Goal: Information Seeking & Learning: Learn about a topic

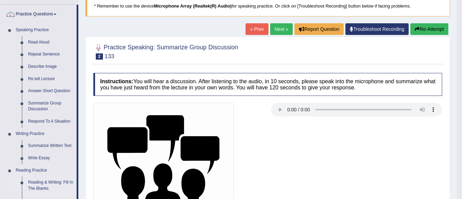
click at [56, 182] on link "Reading & Writing: Fill In The Blanks" at bounding box center [51, 185] width 52 height 18
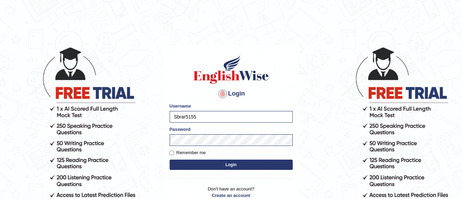
click at [218, 165] on button "Login" at bounding box center [231, 164] width 123 height 10
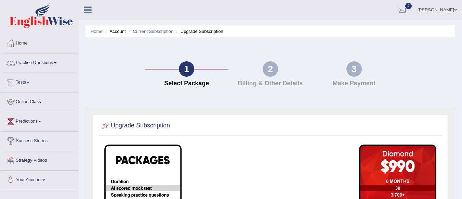
click at [47, 69] on link "Practice Questions" at bounding box center [39, 61] width 78 height 17
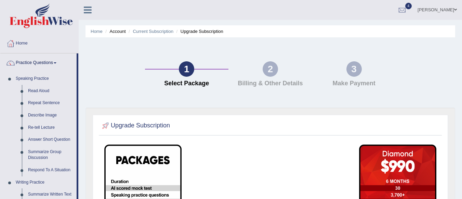
scroll to position [174, 0]
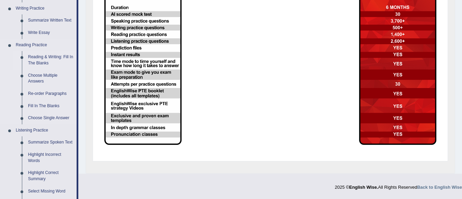
click at [50, 54] on link "Reading & Writing: Fill In The Blanks" at bounding box center [51, 60] width 52 height 18
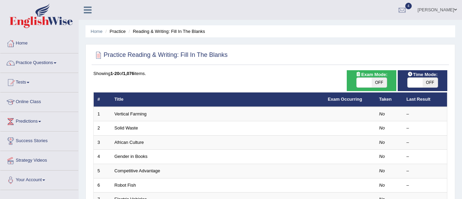
click at [381, 79] on span "OFF" at bounding box center [379, 83] width 15 height 10
checkbox input "true"
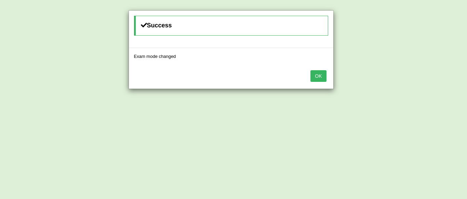
click at [319, 75] on button "OK" at bounding box center [319, 76] width 16 height 12
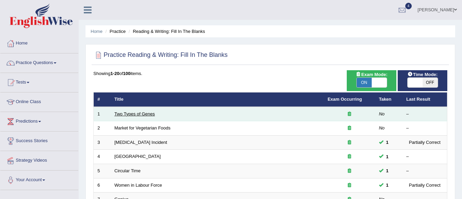
click at [129, 113] on link "Two Types of Genes" at bounding box center [135, 113] width 40 height 5
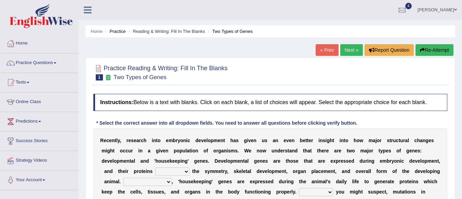
click at [255, 75] on div at bounding box center [270, 72] width 354 height 21
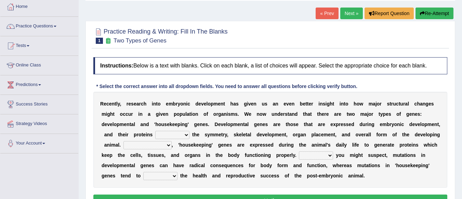
scroll to position [110, 0]
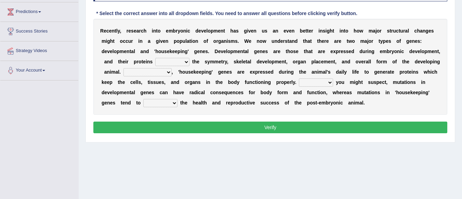
click at [180, 60] on select "push control hold elevate" at bounding box center [172, 62] width 34 height 8
select select "elevate"
click at [155, 58] on select "push control hold elevate" at bounding box center [172, 62] width 34 height 8
click at [160, 73] on select "Correspondingly Inclusively Conversely In contrast" at bounding box center [148, 72] width 48 height 8
click at [200, 78] on div "R e c e n t l y , r e s e a r c h i n t o e m b r y o n i c d e v e l o p m e n…" at bounding box center [270, 67] width 354 height 96
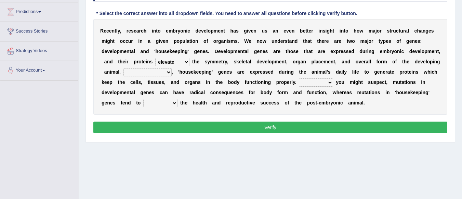
click at [162, 75] on select "Correspondingly Inclusively Conversely In contrast" at bounding box center [148, 72] width 48 height 8
select select "In contrast"
click at [124, 68] on select "Correspondingly Inclusively Conversely In contrast" at bounding box center [148, 72] width 48 height 8
click at [317, 83] on select "For As With Within" at bounding box center [316, 82] width 34 height 8
select select "As"
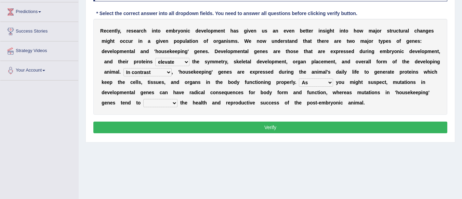
click at [299, 78] on select "For As With Within" at bounding box center [316, 82] width 34 height 8
click at [165, 106] on select "affect effect interrupt defect" at bounding box center [160, 103] width 34 height 8
click at [143, 99] on select "affect effect interrupt defect" at bounding box center [160, 103] width 34 height 8
click at [165, 106] on select "affect effect interrupt defect" at bounding box center [160, 103] width 34 height 8
select select "defect"
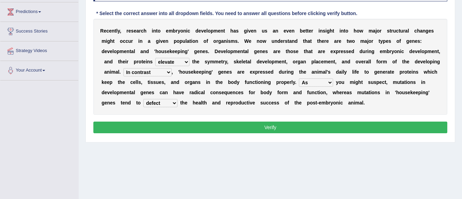
click at [143, 99] on select "affect effect interrupt defect" at bounding box center [160, 103] width 34 height 8
click at [190, 127] on button "Verify" at bounding box center [270, 127] width 354 height 12
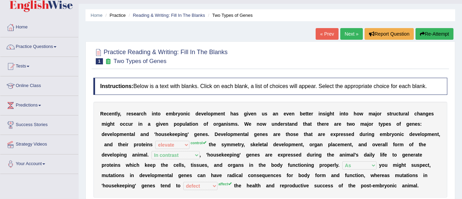
scroll to position [0, 0]
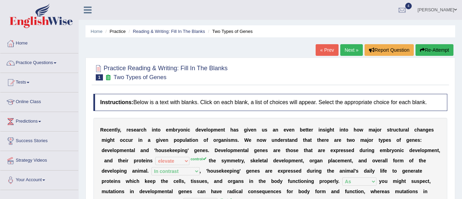
click at [350, 52] on link "Next »" at bounding box center [351, 50] width 23 height 12
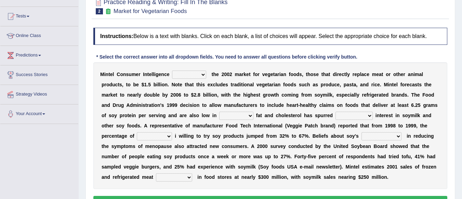
scroll to position [82, 0]
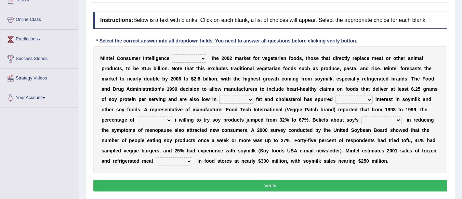
click at [190, 57] on select "deals fulfills creates estimates" at bounding box center [189, 58] width 34 height 8
click at [242, 69] on b "t" at bounding box center [242, 68] width 2 height 5
click at [206, 59] on b at bounding box center [207, 57] width 3 height 5
click at [196, 60] on select "deals fulfills creates estimates" at bounding box center [189, 58] width 34 height 8
select select "estimates"
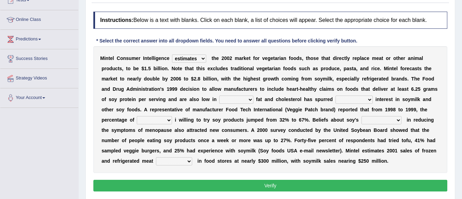
click at [172, 54] on select "deals fulfills creates estimates" at bounding box center [189, 58] width 34 height 8
click at [234, 97] on select "saturated solid acid liquid" at bounding box center [236, 99] width 34 height 8
select select "saturated"
click at [219, 95] on select "saturated solid acid liquid" at bounding box center [236, 99] width 34 height 8
click at [359, 99] on select "good big tremendous extreme" at bounding box center [354, 99] width 37 height 8
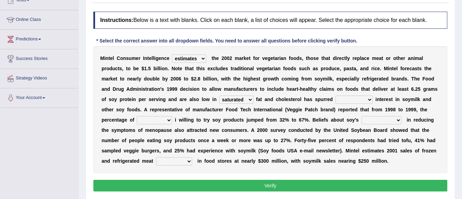
select select "extreme"
click at [336, 95] on select "good big tremendous extreme" at bounding box center [354, 99] width 37 height 8
click at [163, 117] on select "guests consumers customers clients" at bounding box center [154, 120] width 35 height 8
select select "consumers"
click at [137, 116] on select "guests consumers customers clients" at bounding box center [154, 120] width 35 height 8
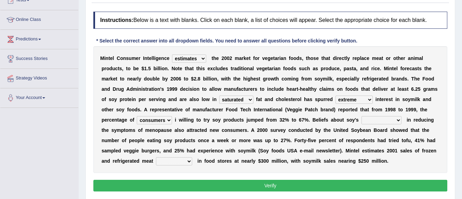
click at [382, 121] on select "effectiveness timeliness efficiency goodness" at bounding box center [382, 120] width 40 height 8
select select "goodness"
click at [362, 116] on select "effectiveness timeliness efficiency goodness" at bounding box center [382, 120] width 40 height 8
click at [169, 160] on select "foods choices staffs alternatives" at bounding box center [174, 161] width 36 height 8
select select "choices"
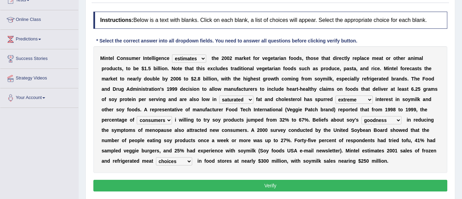
click at [156, 157] on select "foods choices staffs alternatives" at bounding box center [174, 161] width 36 height 8
click at [198, 187] on button "Verify" at bounding box center [270, 186] width 354 height 12
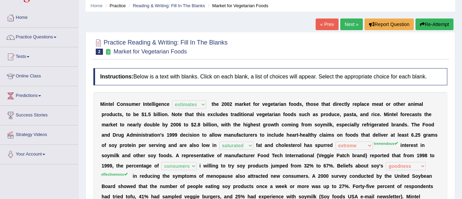
scroll to position [0, 0]
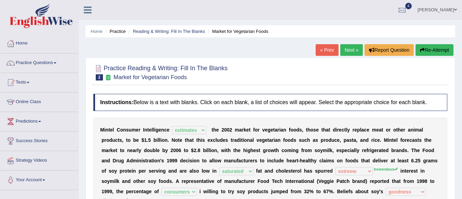
click at [345, 51] on link "Next »" at bounding box center [351, 50] width 23 height 12
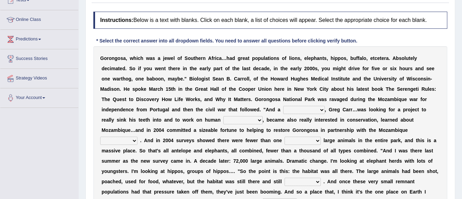
scroll to position [96, 0]
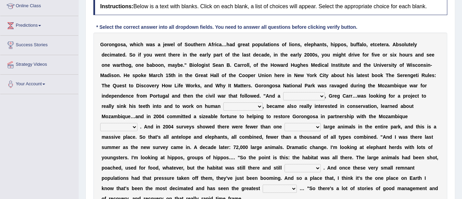
click at [300, 94] on select "passion solstice ballast philanthropist" at bounding box center [304, 96] width 42 height 8
select select "passion"
click at [283, 92] on select "passion solstice ballast philanthropist" at bounding box center [304, 96] width 42 height 8
click at [252, 104] on select "negligence prevalence development malevolence" at bounding box center [242, 106] width 39 height 8
select select "development"
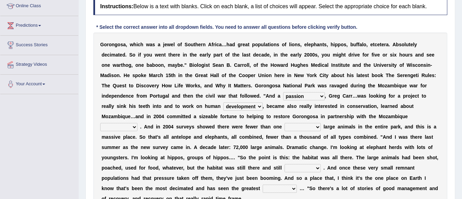
click at [223, 102] on select "negligence prevalence development malevolence" at bounding box center [242, 106] width 39 height 8
click at [127, 124] on select "parliament semanticist government journalist" at bounding box center [118, 127] width 37 height 8
select select "government"
click at [100, 123] on select "parliament semanticist government journalist" at bounding box center [118, 127] width 37 height 8
click at [314, 129] on select "deflowered embowered roundest thousand" at bounding box center [303, 127] width 36 height 8
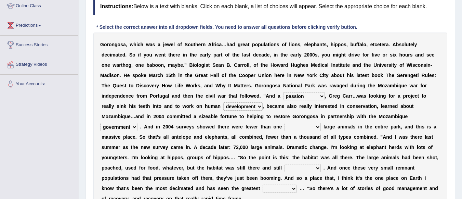
select select "thousand"
click at [285, 123] on select "deflowered embowered roundest thousand" at bounding box center [303, 127] width 36 height 8
click at [301, 127] on select "deflowered embowered roundest thousand" at bounding box center [303, 127] width 36 height 8
click at [254, 166] on b "e" at bounding box center [254, 167] width 3 height 5
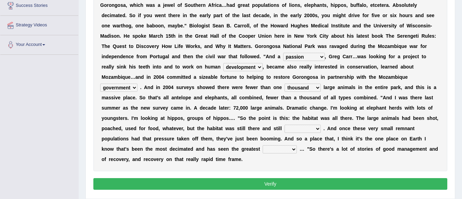
scroll to position [137, 0]
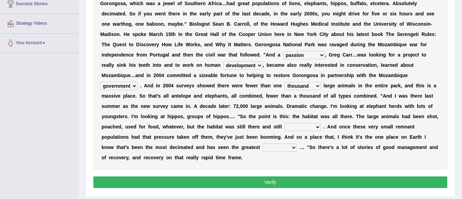
click at [307, 128] on select "assertive incidental compulsive productive" at bounding box center [303, 127] width 36 height 8
select select "productive"
click at [285, 123] on select "assertive incidental compulsive productive" at bounding box center [303, 127] width 36 height 8
click at [282, 146] on select "recovery efficacy golly stumpy" at bounding box center [280, 147] width 34 height 8
select select "efficacy"
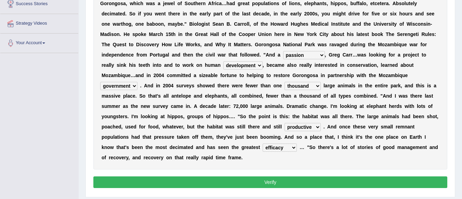
click at [263, 143] on select "recovery efficacy golly stumpy" at bounding box center [280, 147] width 34 height 8
click at [261, 184] on button "Verify" at bounding box center [270, 182] width 354 height 12
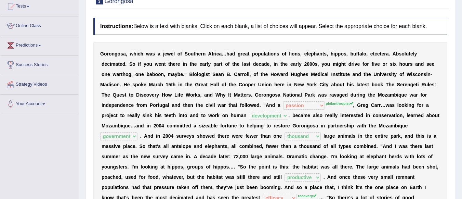
scroll to position [0, 0]
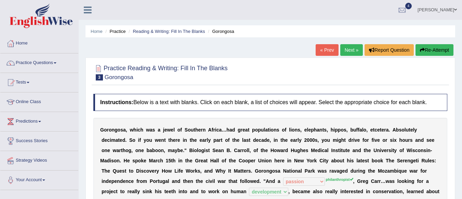
click at [352, 53] on link "Next »" at bounding box center [351, 50] width 23 height 12
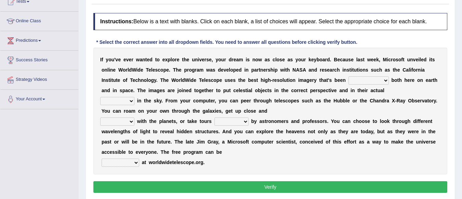
scroll to position [82, 0]
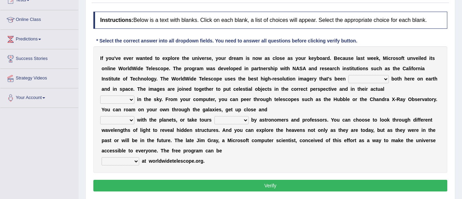
click at [359, 78] on select "degraded ascended remonstrated generated" at bounding box center [369, 79] width 40 height 8
click at [256, 122] on b "y" at bounding box center [255, 119] width 3 height 5
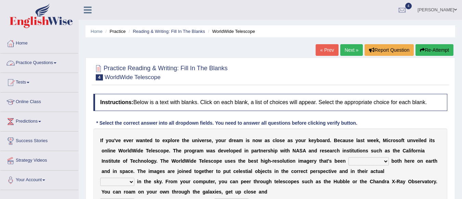
click at [49, 60] on link "Practice Questions" at bounding box center [39, 61] width 78 height 17
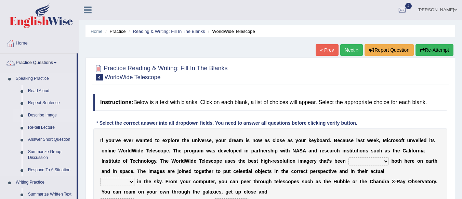
click at [48, 114] on link "Describe Image" at bounding box center [51, 115] width 52 height 12
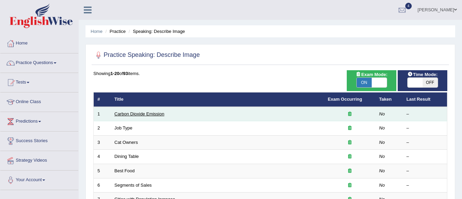
click at [151, 113] on link "Carbon Dioxide Emission" at bounding box center [140, 113] width 50 height 5
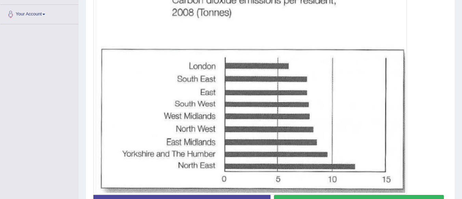
scroll to position [179, 0]
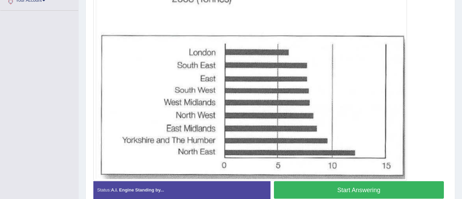
click at [297, 189] on button "Start Answering" at bounding box center [359, 189] width 170 height 17
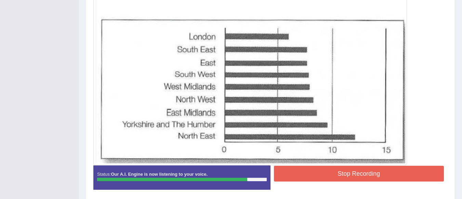
scroll to position [221, 0]
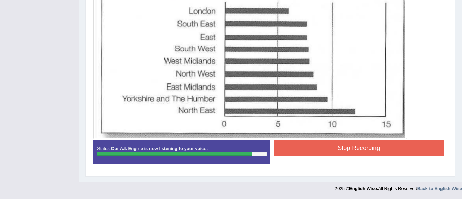
click at [347, 150] on button "Stop Recording" at bounding box center [359, 148] width 170 height 16
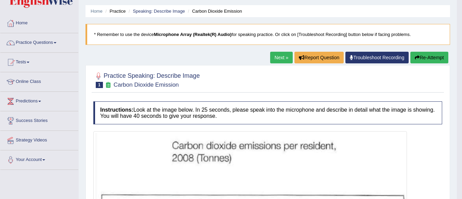
scroll to position [0, 0]
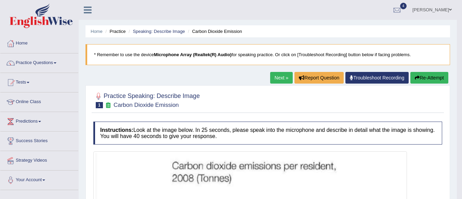
click at [287, 82] on link "Next »" at bounding box center [281, 78] width 23 height 12
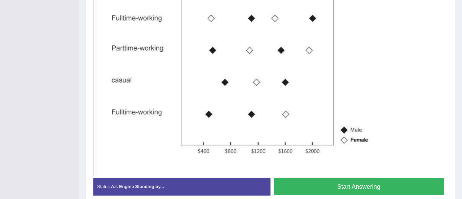
scroll to position [193, 0]
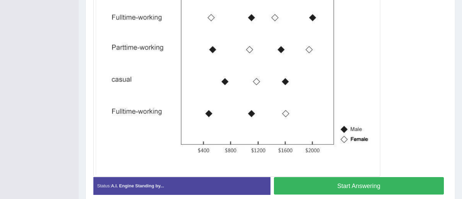
click at [347, 181] on button "Start Answering" at bounding box center [359, 185] width 170 height 17
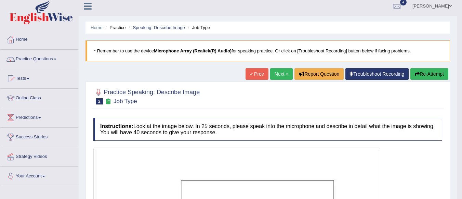
scroll to position [0, 0]
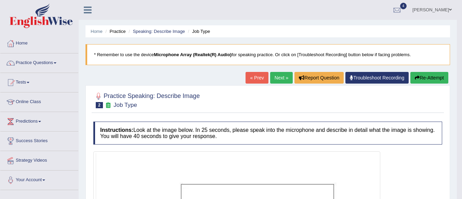
click at [282, 74] on link "Next »" at bounding box center [281, 78] width 23 height 12
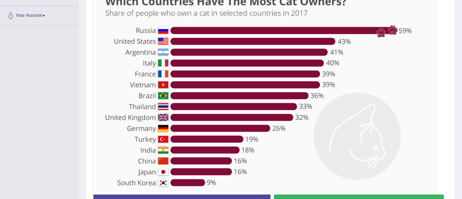
scroll to position [178, 0]
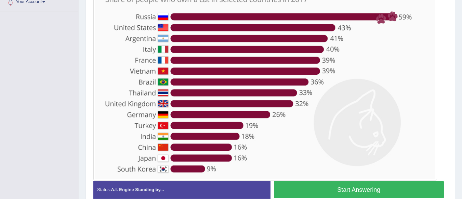
click at [315, 188] on button "Start Answering" at bounding box center [359, 189] width 170 height 17
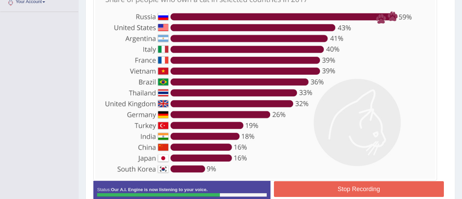
scroll to position [192, 0]
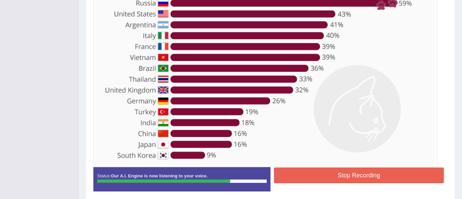
click at [336, 172] on button "Stop Recording" at bounding box center [359, 175] width 170 height 16
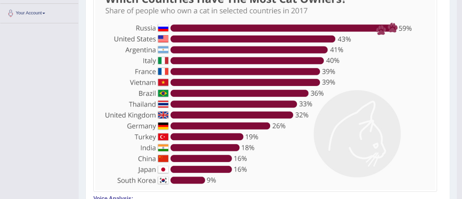
scroll to position [68, 0]
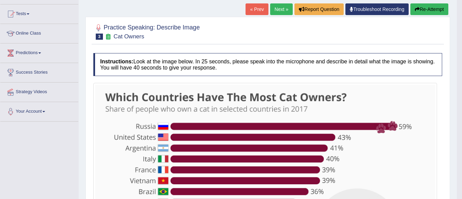
click at [426, 12] on button "Re-Attempt" at bounding box center [430, 9] width 38 height 12
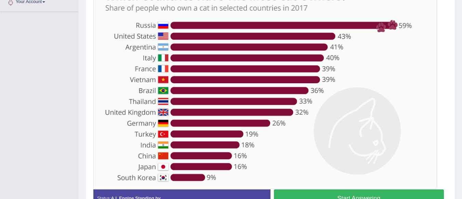
scroll to position [192, 0]
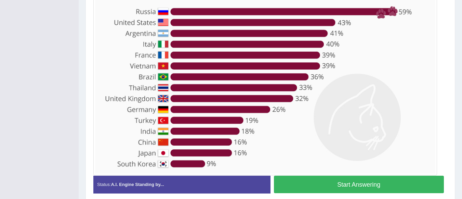
click at [376, 189] on button "Start Answering" at bounding box center [359, 184] width 170 height 17
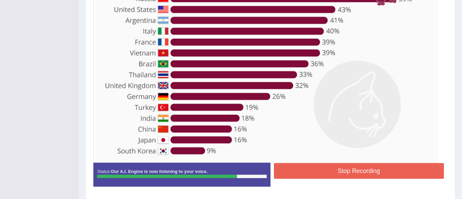
scroll to position [201, 0]
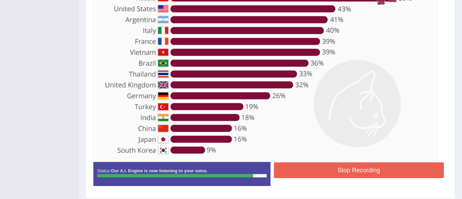
click at [346, 172] on button "Stop Recording" at bounding box center [359, 170] width 170 height 16
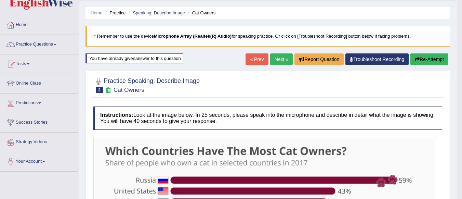
scroll to position [0, 0]
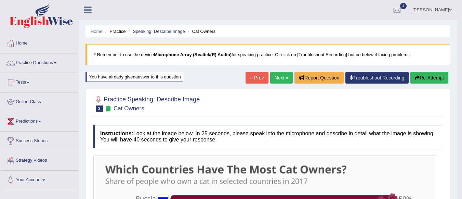
click at [276, 75] on link "Next »" at bounding box center [281, 78] width 23 height 12
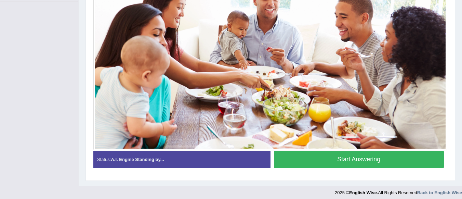
scroll to position [189, 0]
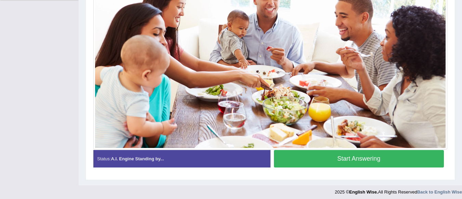
click at [320, 165] on button "Start Answering" at bounding box center [359, 158] width 170 height 17
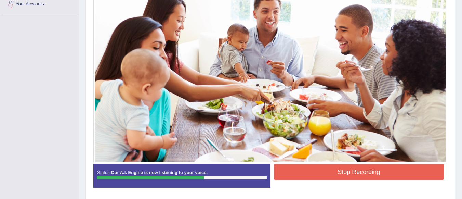
scroll to position [162, 0]
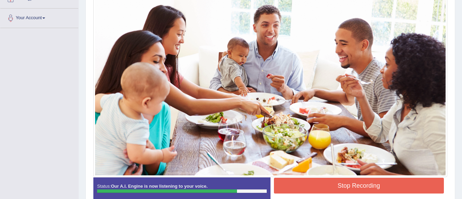
click at [373, 183] on button "Stop Recording" at bounding box center [359, 186] width 170 height 16
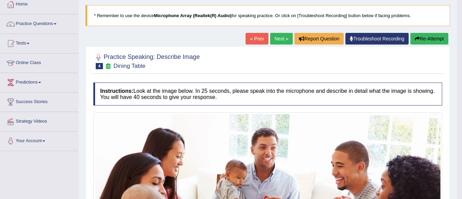
scroll to position [39, 0]
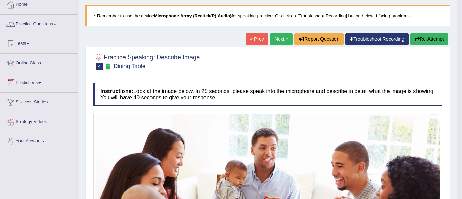
click at [278, 42] on link "Next »" at bounding box center [281, 39] width 23 height 12
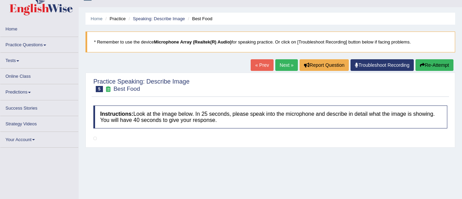
scroll to position [14, 0]
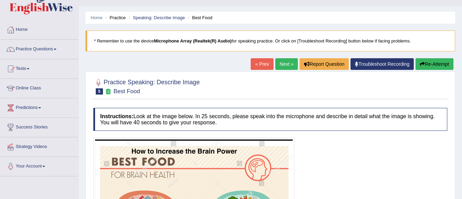
click at [48, 47] on link "Practice Questions" at bounding box center [39, 48] width 78 height 17
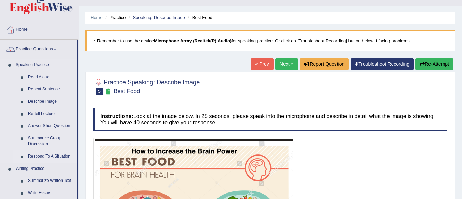
click at [38, 157] on link "Respond To A Situation" at bounding box center [51, 156] width 52 height 12
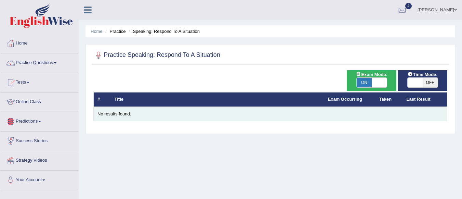
click at [145, 117] on td "No results found." at bounding box center [271, 114] width 354 height 14
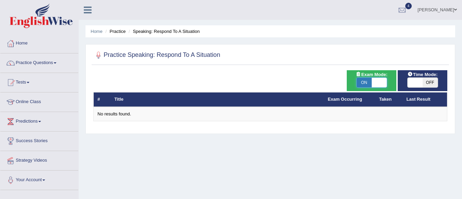
click at [378, 78] on span at bounding box center [379, 83] width 15 height 10
checkbox input "false"
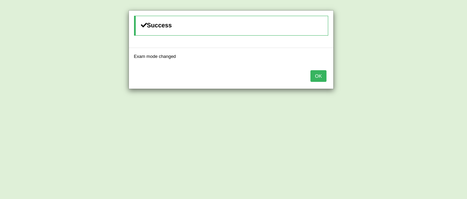
click at [322, 78] on button "OK" at bounding box center [319, 76] width 16 height 12
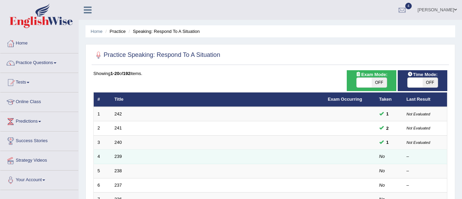
click at [364, 158] on td at bounding box center [349, 157] width 51 height 14
click at [115, 155] on link "239" at bounding box center [119, 156] width 8 height 5
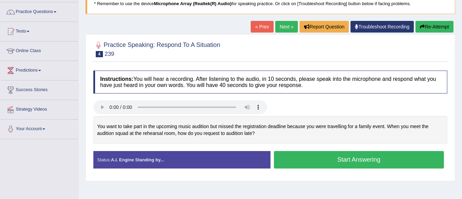
scroll to position [82, 0]
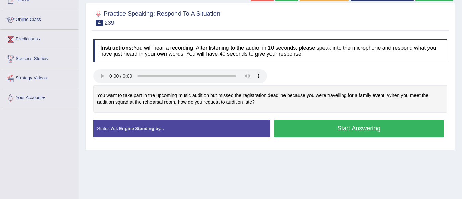
click at [325, 128] on button "Start Answering" at bounding box center [359, 128] width 170 height 17
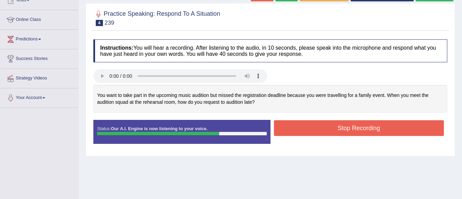
click at [331, 128] on button "Stop Recording" at bounding box center [359, 128] width 170 height 16
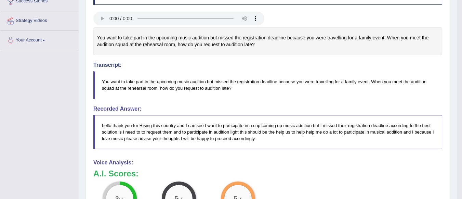
scroll to position [68, 0]
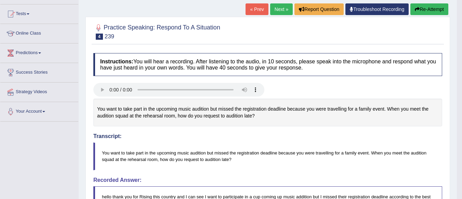
click at [284, 12] on link "Next »" at bounding box center [281, 9] width 23 height 12
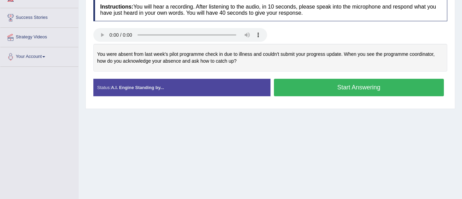
scroll to position [110, 0]
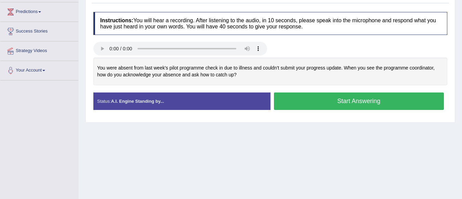
click at [316, 98] on button "Start Answering" at bounding box center [359, 100] width 170 height 17
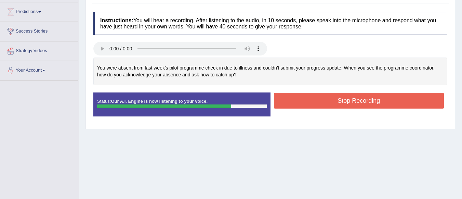
click at [316, 98] on button "Stop Recording" at bounding box center [359, 101] width 170 height 16
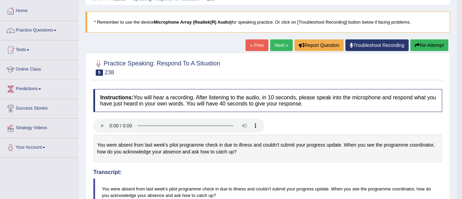
scroll to position [32, 0]
click at [278, 44] on link "Next »" at bounding box center [281, 46] width 23 height 12
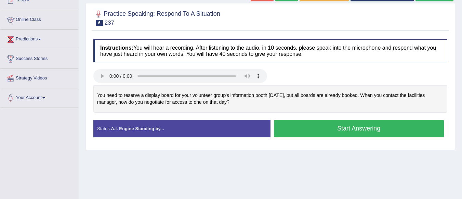
click at [352, 130] on button "Start Answering" at bounding box center [359, 128] width 170 height 17
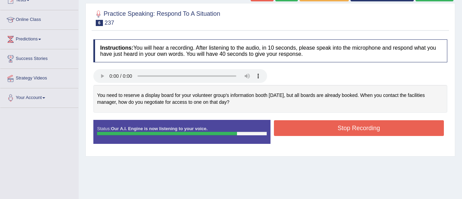
click at [366, 122] on button "Stop Recording" at bounding box center [359, 128] width 170 height 16
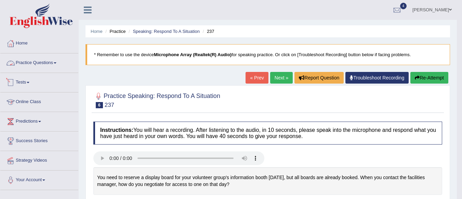
click at [53, 59] on link "Practice Questions" at bounding box center [39, 61] width 78 height 17
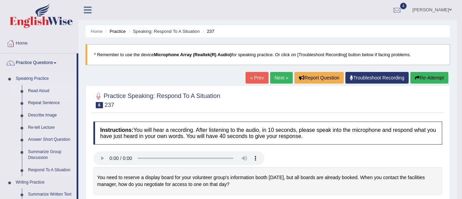
click at [41, 87] on link "Read Aloud" at bounding box center [51, 91] width 52 height 12
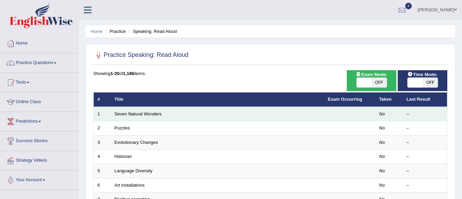
click at [134, 116] on td "Seven Natural Wonders" at bounding box center [218, 114] width 214 height 14
click at [134, 114] on link "Seven Natural Wonders" at bounding box center [138, 113] width 47 height 5
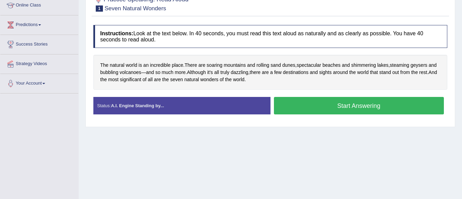
scroll to position [96, 0]
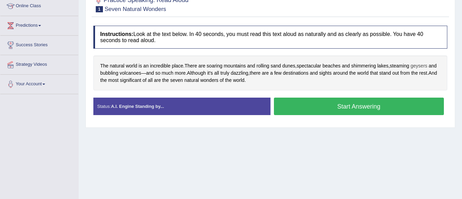
click at [420, 66] on span "geysers" at bounding box center [419, 65] width 17 height 7
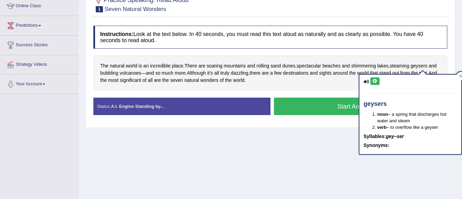
click at [377, 83] on button at bounding box center [375, 81] width 9 height 8
click at [288, 83] on div "The natural world is an incredible place . There are soaring mountains and roll…" at bounding box center [270, 72] width 354 height 35
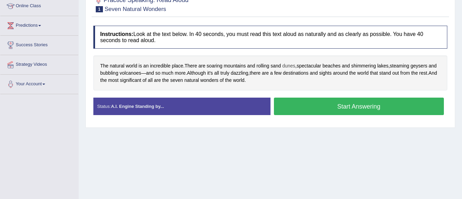
click at [294, 66] on span "dunes" at bounding box center [288, 65] width 13 height 7
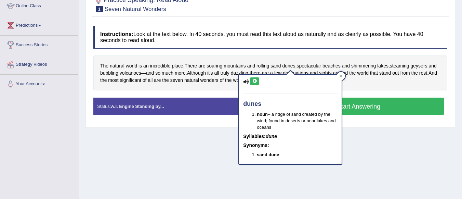
click at [255, 81] on icon at bounding box center [254, 81] width 5 height 4
click at [220, 84] on div "The natural world is an incredible place . There are soaring mountains and roll…" at bounding box center [270, 72] width 354 height 35
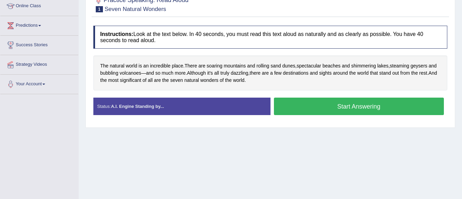
click at [312, 104] on button "Start Answering" at bounding box center [359, 106] width 170 height 17
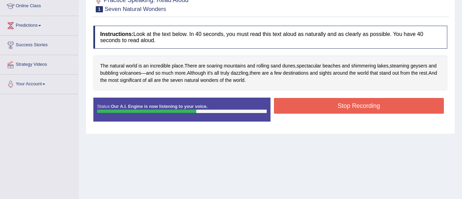
click at [312, 104] on button "Stop Recording" at bounding box center [359, 106] width 170 height 16
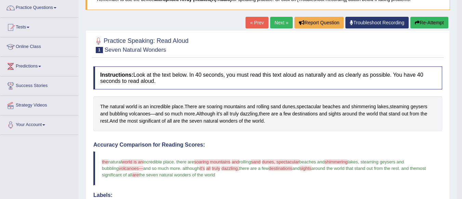
scroll to position [55, 0]
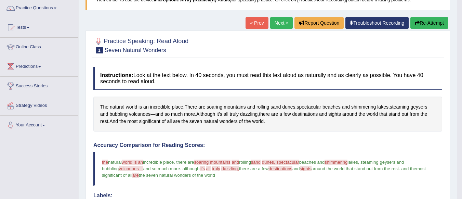
click at [279, 20] on link "Next »" at bounding box center [281, 23] width 23 height 12
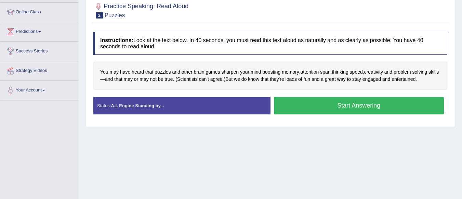
scroll to position [95, 0]
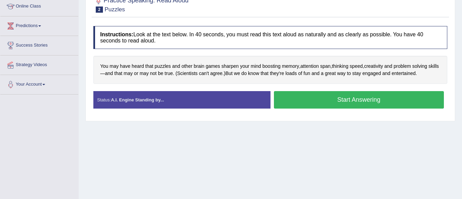
click at [334, 101] on button "Start Answering" at bounding box center [359, 99] width 170 height 17
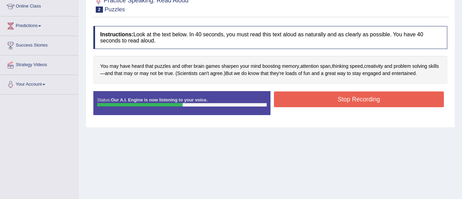
click at [334, 101] on button "Stop Recording" at bounding box center [359, 99] width 170 height 16
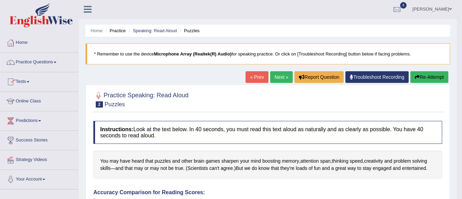
scroll to position [0, 0]
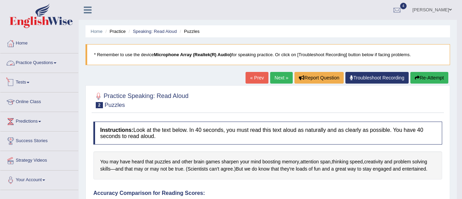
click at [61, 66] on link "Practice Questions" at bounding box center [39, 61] width 78 height 17
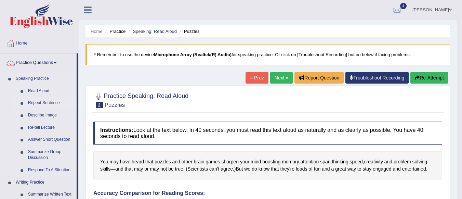
click at [47, 100] on link "Repeat Sentence" at bounding box center [51, 103] width 52 height 12
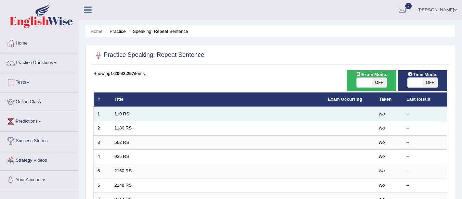
click at [123, 116] on link "110 RS" at bounding box center [122, 113] width 15 height 5
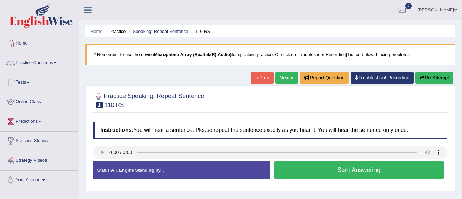
click at [339, 175] on button "Start Answering" at bounding box center [359, 169] width 170 height 17
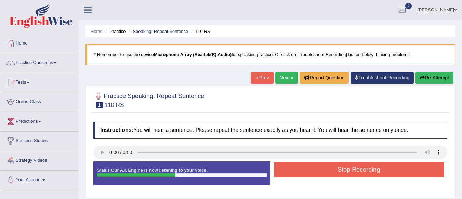
click at [339, 175] on button "Stop Recording" at bounding box center [359, 170] width 170 height 16
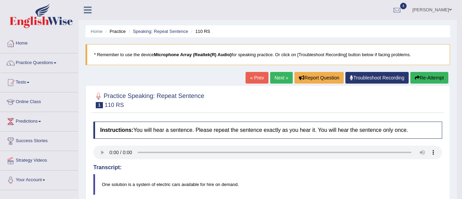
click at [281, 80] on link "Next »" at bounding box center [281, 78] width 23 height 12
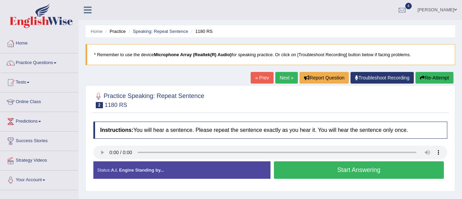
click at [303, 176] on button "Start Answering" at bounding box center [359, 169] width 170 height 17
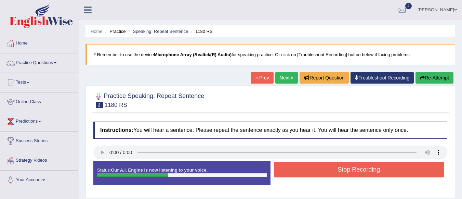
click at [303, 176] on button "Stop Recording" at bounding box center [359, 170] width 170 height 16
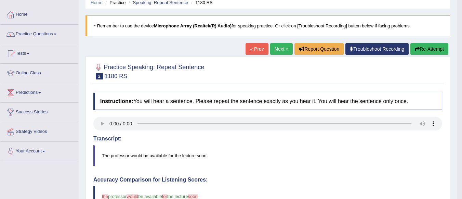
scroll to position [14, 0]
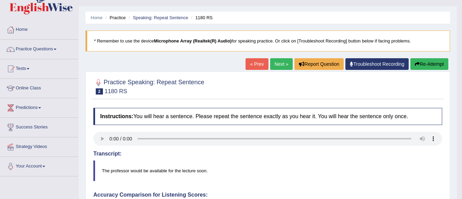
click at [281, 63] on link "Next »" at bounding box center [281, 64] width 23 height 12
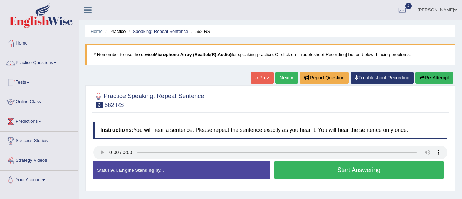
click at [342, 174] on button "Start Answering" at bounding box center [359, 169] width 170 height 17
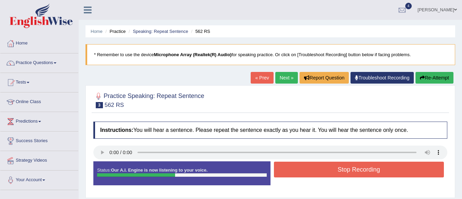
click at [342, 174] on button "Stop Recording" at bounding box center [359, 170] width 170 height 16
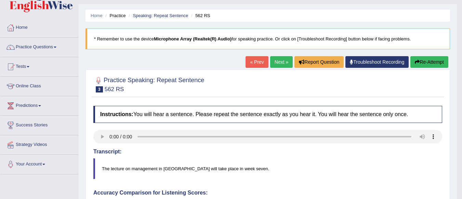
scroll to position [14, 0]
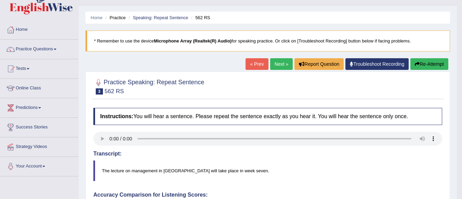
click at [440, 61] on button "Re-Attempt" at bounding box center [430, 64] width 38 height 12
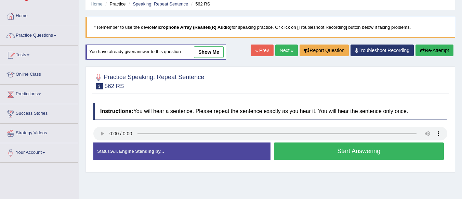
scroll to position [41, 0]
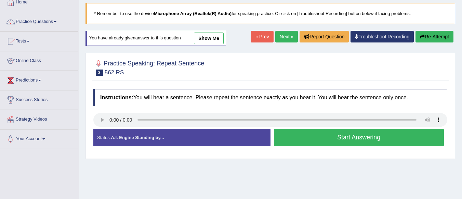
click at [340, 142] on button "Start Answering" at bounding box center [359, 137] width 170 height 17
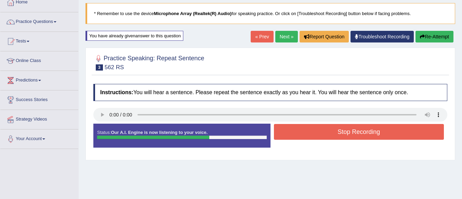
click at [345, 130] on button "Stop Recording" at bounding box center [359, 132] width 170 height 16
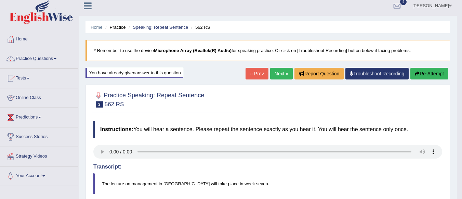
scroll to position [0, 0]
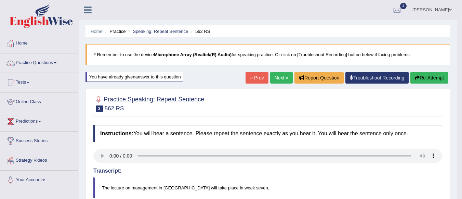
click at [280, 77] on link "Next »" at bounding box center [281, 78] width 23 height 12
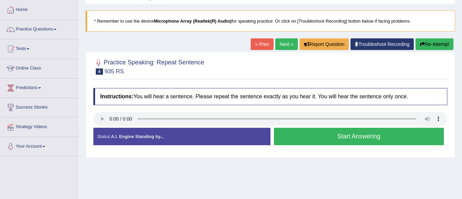
scroll to position [82, 0]
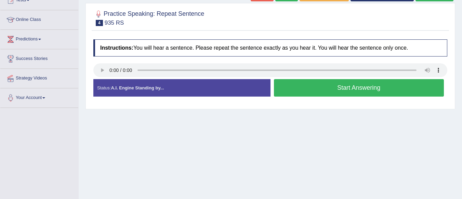
click at [292, 94] on button "Start Answering" at bounding box center [359, 87] width 170 height 17
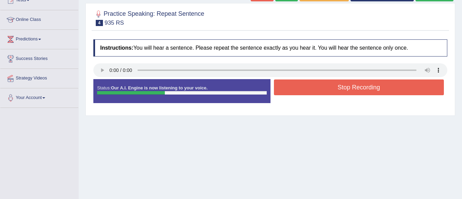
click at [292, 94] on button "Stop Recording" at bounding box center [359, 87] width 170 height 16
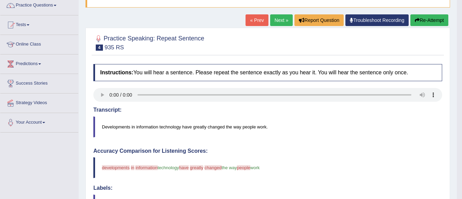
scroll to position [55, 0]
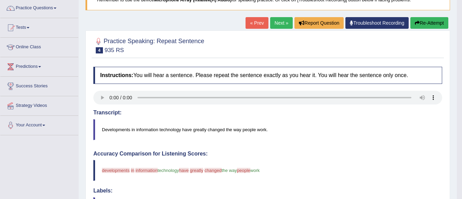
click at [276, 26] on link "Next »" at bounding box center [281, 23] width 23 height 12
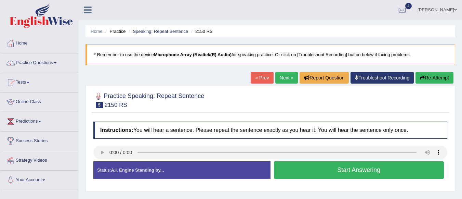
click at [282, 165] on button "Start Answering" at bounding box center [359, 169] width 170 height 17
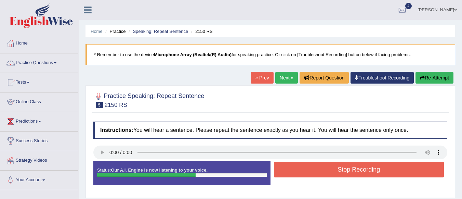
click at [437, 75] on button "Re-Attempt" at bounding box center [435, 78] width 38 height 12
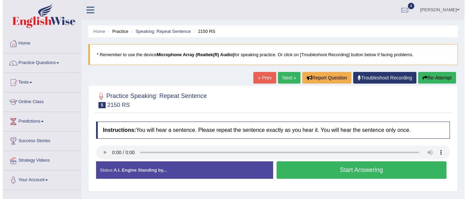
scroll to position [14, 0]
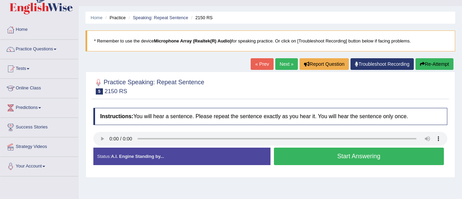
drag, startPoint x: 172, startPoint y: 127, endPoint x: 291, endPoint y: 169, distance: 126.6
click at [291, 169] on div "Instructions: You will hear a sentence. Please repeat the sentence exactly as y…" at bounding box center [271, 138] width 358 height 69
click at [315, 162] on button "Start Answering" at bounding box center [359, 155] width 170 height 17
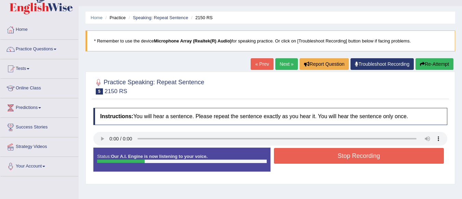
click at [315, 162] on button "Stop Recording" at bounding box center [359, 156] width 170 height 16
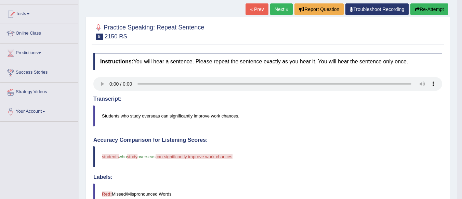
scroll to position [55, 0]
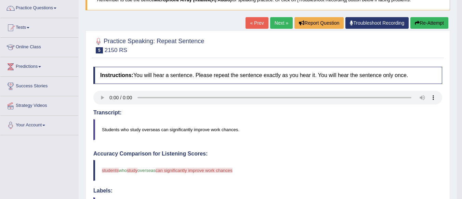
click at [278, 29] on div "« Prev Next » Report Question Troubleshoot Recording Re-Attempt" at bounding box center [348, 23] width 205 height 13
click at [278, 27] on link "Next »" at bounding box center [281, 23] width 23 height 12
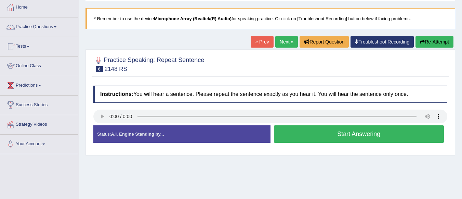
scroll to position [68, 0]
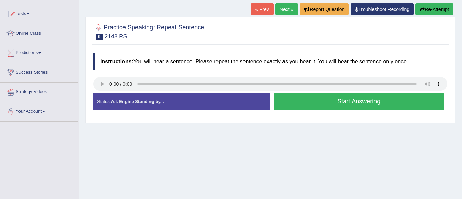
click at [323, 104] on button "Start Answering" at bounding box center [359, 101] width 170 height 17
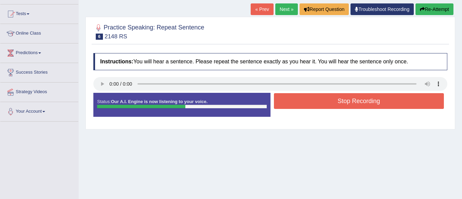
click at [323, 104] on button "Stop Recording" at bounding box center [359, 101] width 170 height 16
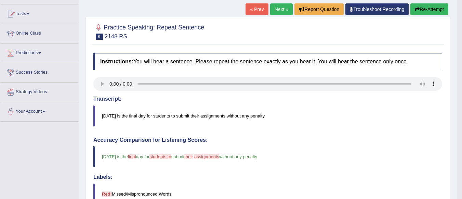
scroll to position [55, 0]
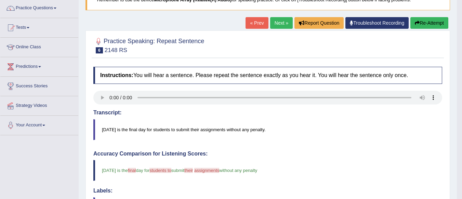
click at [272, 28] on link "Next »" at bounding box center [281, 23] width 23 height 12
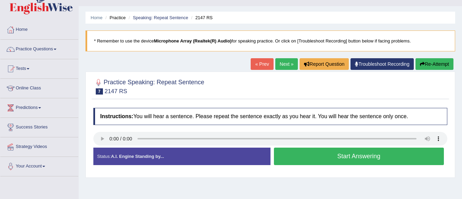
click at [307, 163] on button "Start Answering" at bounding box center [359, 155] width 170 height 17
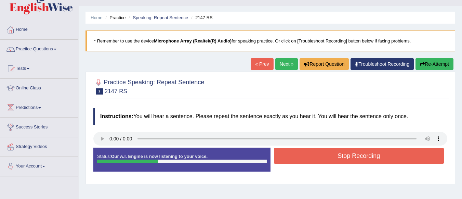
click at [307, 163] on button "Stop Recording" at bounding box center [359, 156] width 170 height 16
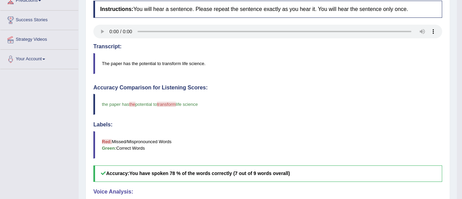
scroll to position [27, 0]
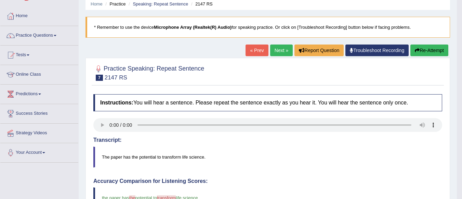
click at [276, 53] on link "Next »" at bounding box center [281, 50] width 23 height 12
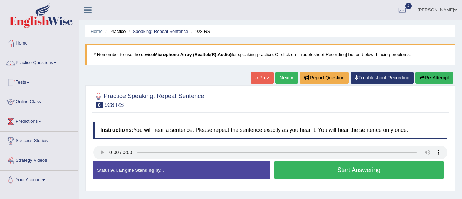
click at [318, 173] on button "Start Answering" at bounding box center [359, 169] width 170 height 17
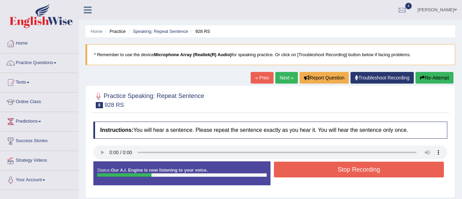
click at [318, 173] on button "Stop Recording" at bounding box center [359, 170] width 170 height 16
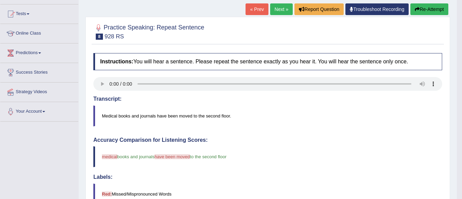
scroll to position [27, 0]
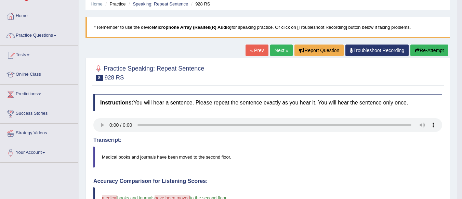
click at [279, 56] on div "« Prev Next » Report Question Troubleshoot Recording Re-Attempt" at bounding box center [348, 50] width 205 height 13
click at [279, 52] on link "Next »" at bounding box center [281, 50] width 23 height 12
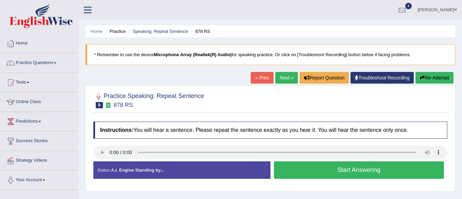
click at [328, 173] on button "Start Answering" at bounding box center [359, 169] width 170 height 17
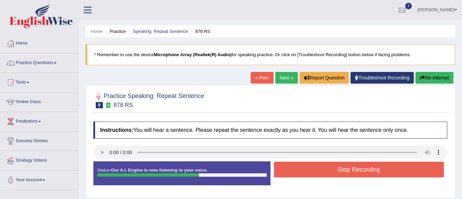
click at [328, 173] on button "Stop Recording" at bounding box center [359, 170] width 170 height 16
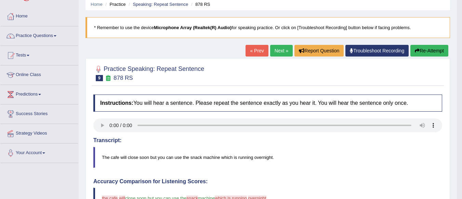
scroll to position [14, 0]
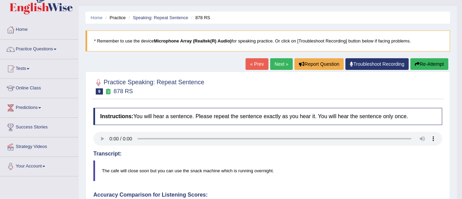
click at [278, 64] on link "Next »" at bounding box center [281, 64] width 23 height 12
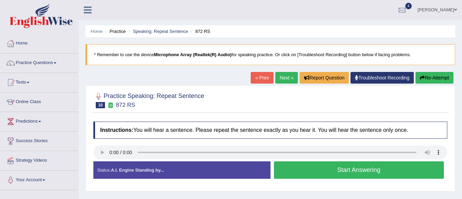
click at [323, 168] on button "Start Answering" at bounding box center [359, 169] width 170 height 17
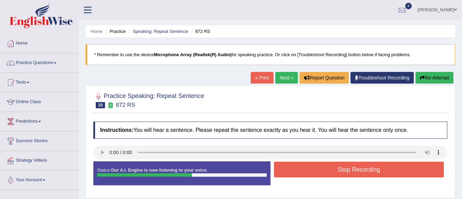
click at [323, 168] on button "Stop Recording" at bounding box center [359, 170] width 170 height 16
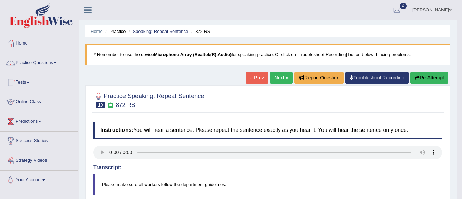
click at [277, 79] on link "Next »" at bounding box center [281, 78] width 23 height 12
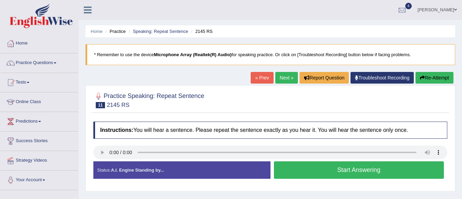
click at [336, 175] on button "Start Answering" at bounding box center [359, 169] width 170 height 17
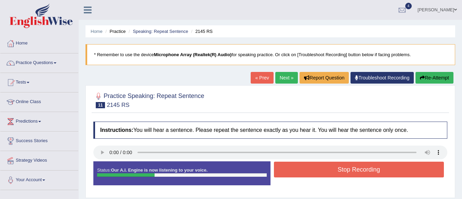
click at [336, 175] on button "Stop Recording" at bounding box center [359, 170] width 170 height 16
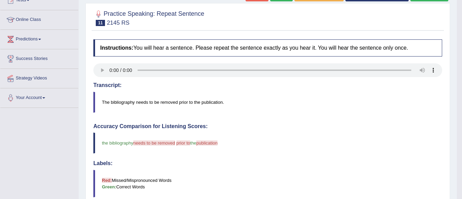
scroll to position [41, 0]
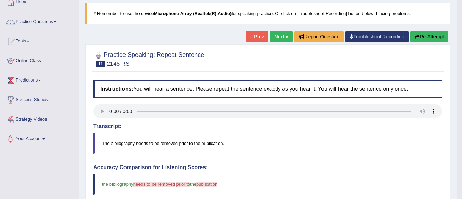
click at [272, 37] on link "Next »" at bounding box center [281, 37] width 23 height 12
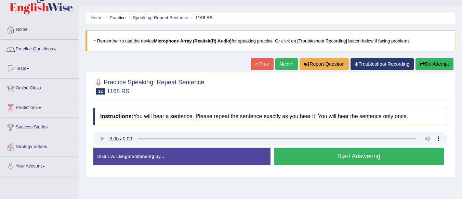
click at [303, 158] on button "Start Answering" at bounding box center [359, 155] width 170 height 17
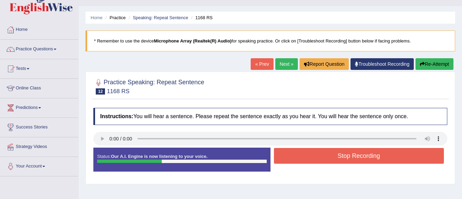
click at [303, 158] on button "Stop Recording" at bounding box center [359, 156] width 170 height 16
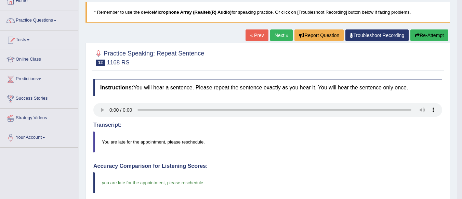
scroll to position [27, 0]
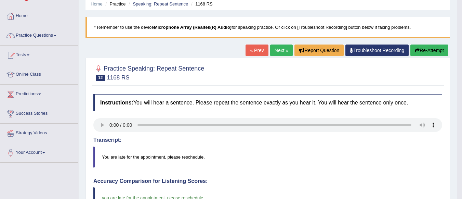
click at [273, 53] on link "Next »" at bounding box center [281, 50] width 23 height 12
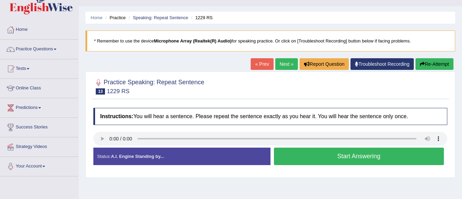
click at [329, 154] on button "Start Answering" at bounding box center [359, 155] width 170 height 17
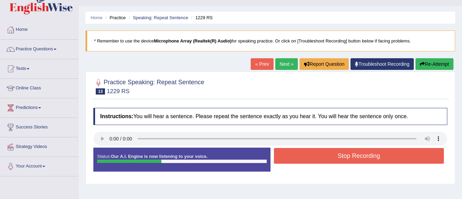
click at [329, 154] on button "Stop Recording" at bounding box center [359, 156] width 170 height 16
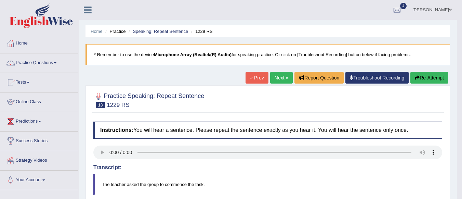
click at [276, 74] on link "Next »" at bounding box center [281, 78] width 23 height 12
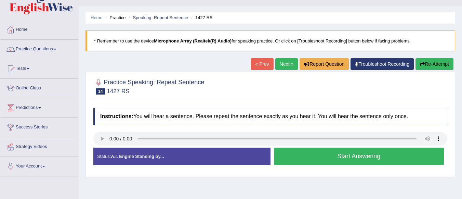
click at [356, 156] on button "Start Answering" at bounding box center [359, 155] width 170 height 17
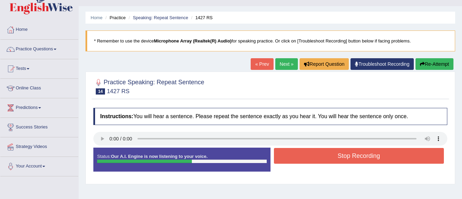
click at [356, 156] on button "Stop Recording" at bounding box center [359, 156] width 170 height 16
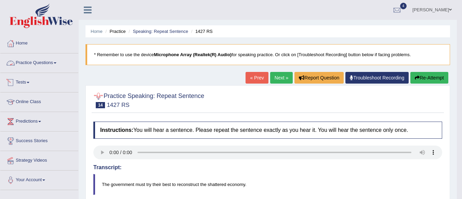
click at [29, 63] on link "Practice Questions" at bounding box center [39, 61] width 78 height 17
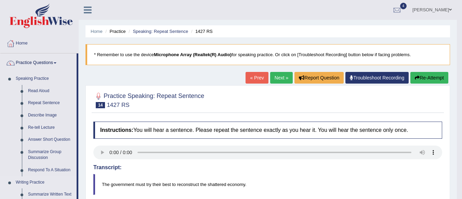
click at [68, 178] on link "Writing Practice" at bounding box center [45, 182] width 64 height 12
click at [33, 62] on link "Practice Questions" at bounding box center [38, 61] width 76 height 17
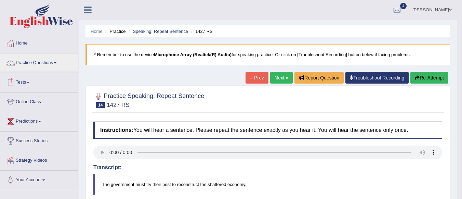
click at [25, 84] on link "Tests" at bounding box center [39, 81] width 78 height 17
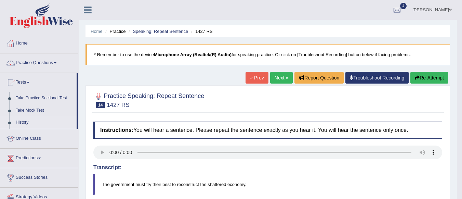
click at [25, 123] on link "History" at bounding box center [45, 122] width 64 height 12
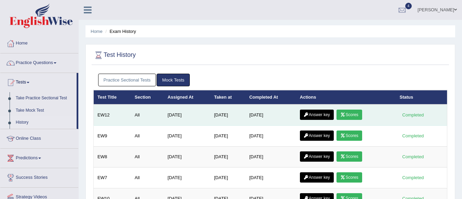
click at [346, 115] on icon at bounding box center [342, 115] width 5 height 4
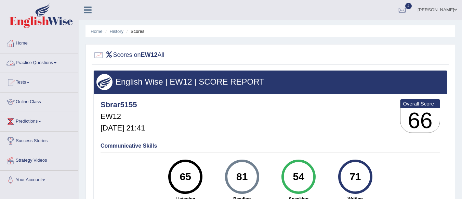
click at [42, 62] on link "Practice Questions" at bounding box center [39, 61] width 78 height 17
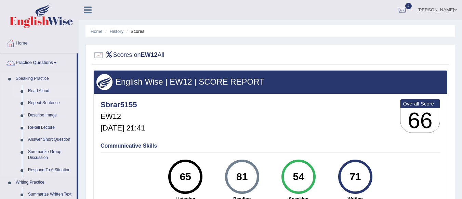
click at [38, 88] on link "Read Aloud" at bounding box center [51, 91] width 52 height 12
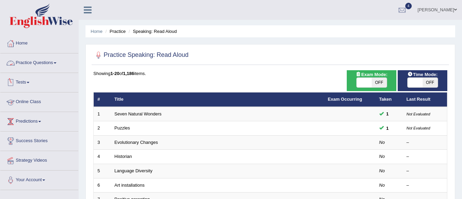
click at [46, 118] on link "Predictions" at bounding box center [39, 120] width 78 height 17
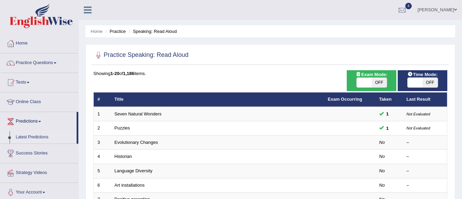
click at [43, 133] on link "Latest Predictions" at bounding box center [45, 137] width 64 height 12
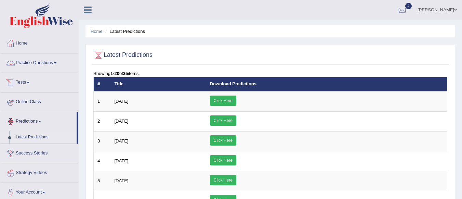
click at [26, 66] on link "Practice Questions" at bounding box center [39, 61] width 78 height 17
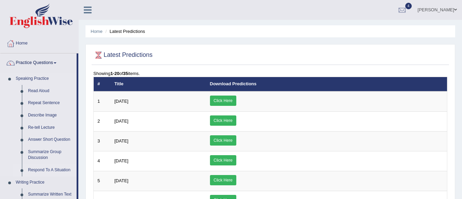
click at [41, 167] on link "Respond To A Situation" at bounding box center [51, 170] width 52 height 12
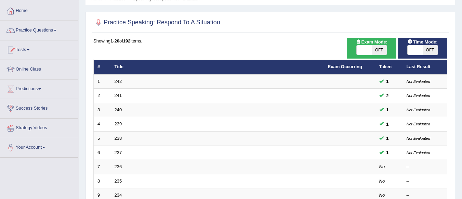
scroll to position [55, 0]
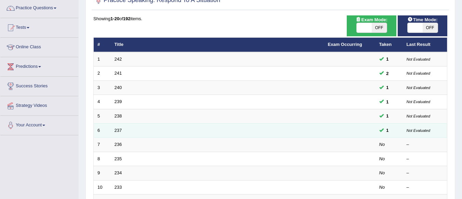
click at [284, 124] on td "237" at bounding box center [218, 130] width 214 height 14
click at [119, 129] on link "237" at bounding box center [119, 130] width 8 height 5
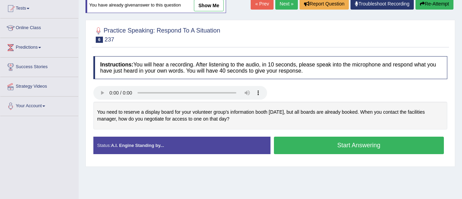
scroll to position [51, 0]
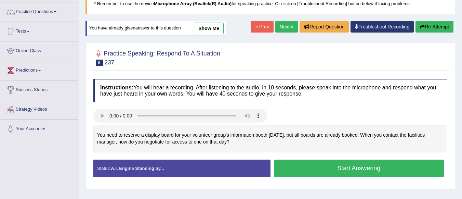
click at [213, 30] on link "show me" at bounding box center [209, 29] width 30 height 12
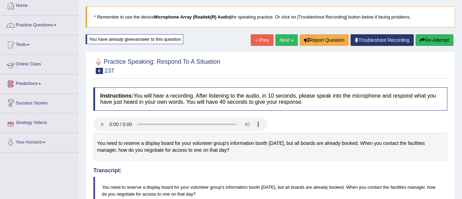
scroll to position [0, 0]
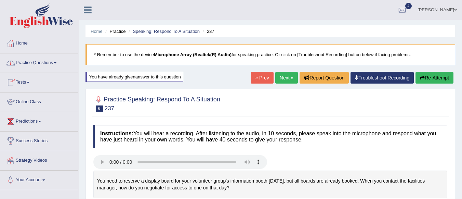
click at [41, 62] on link "Practice Questions" at bounding box center [39, 61] width 78 height 17
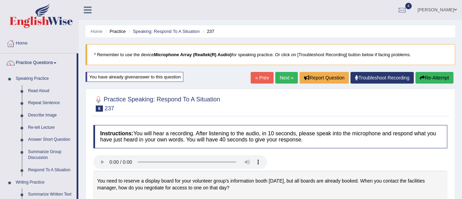
scroll to position [174, 0]
